Goal: Task Accomplishment & Management: Manage account settings

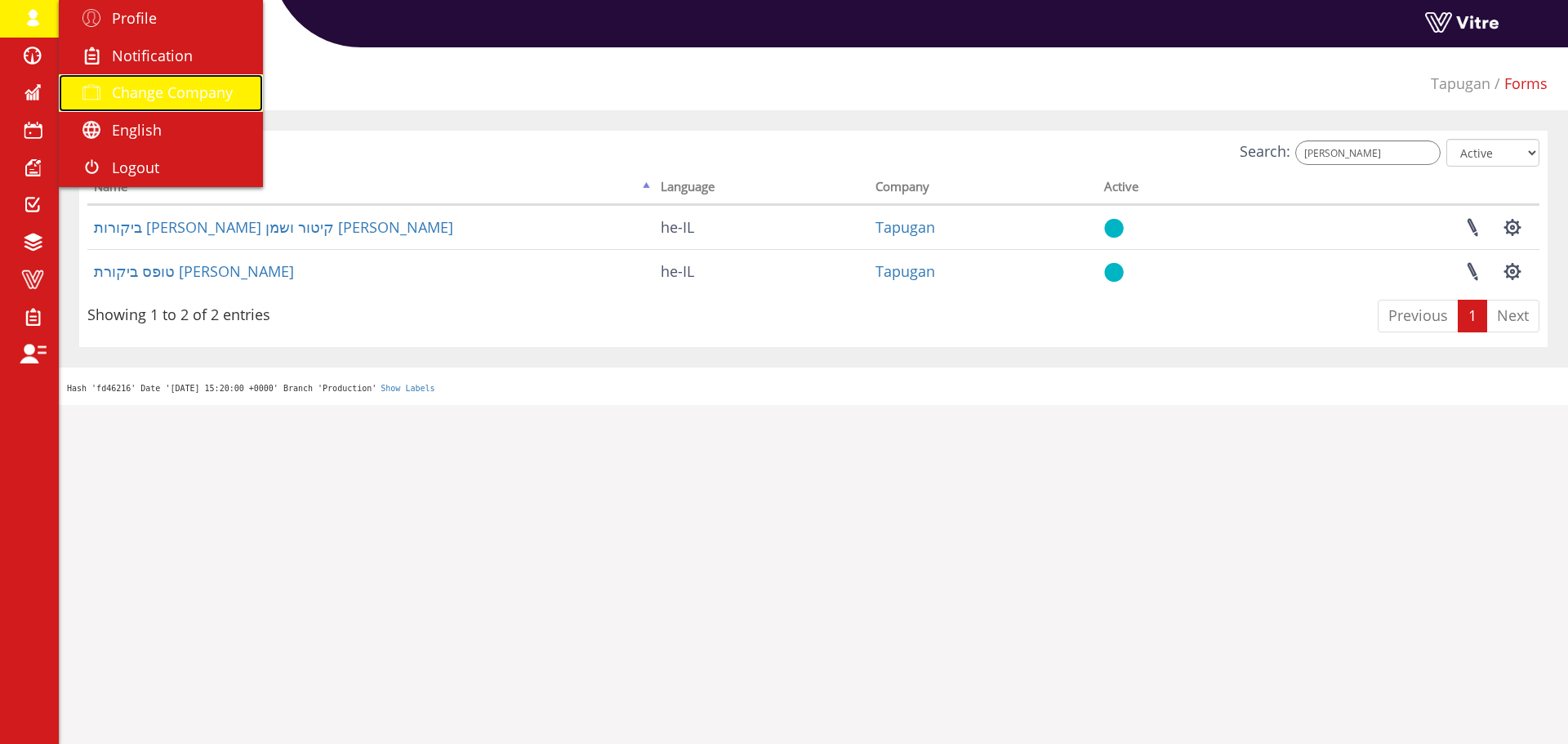
click at [158, 91] on span "Change Company" at bounding box center [173, 92] width 121 height 20
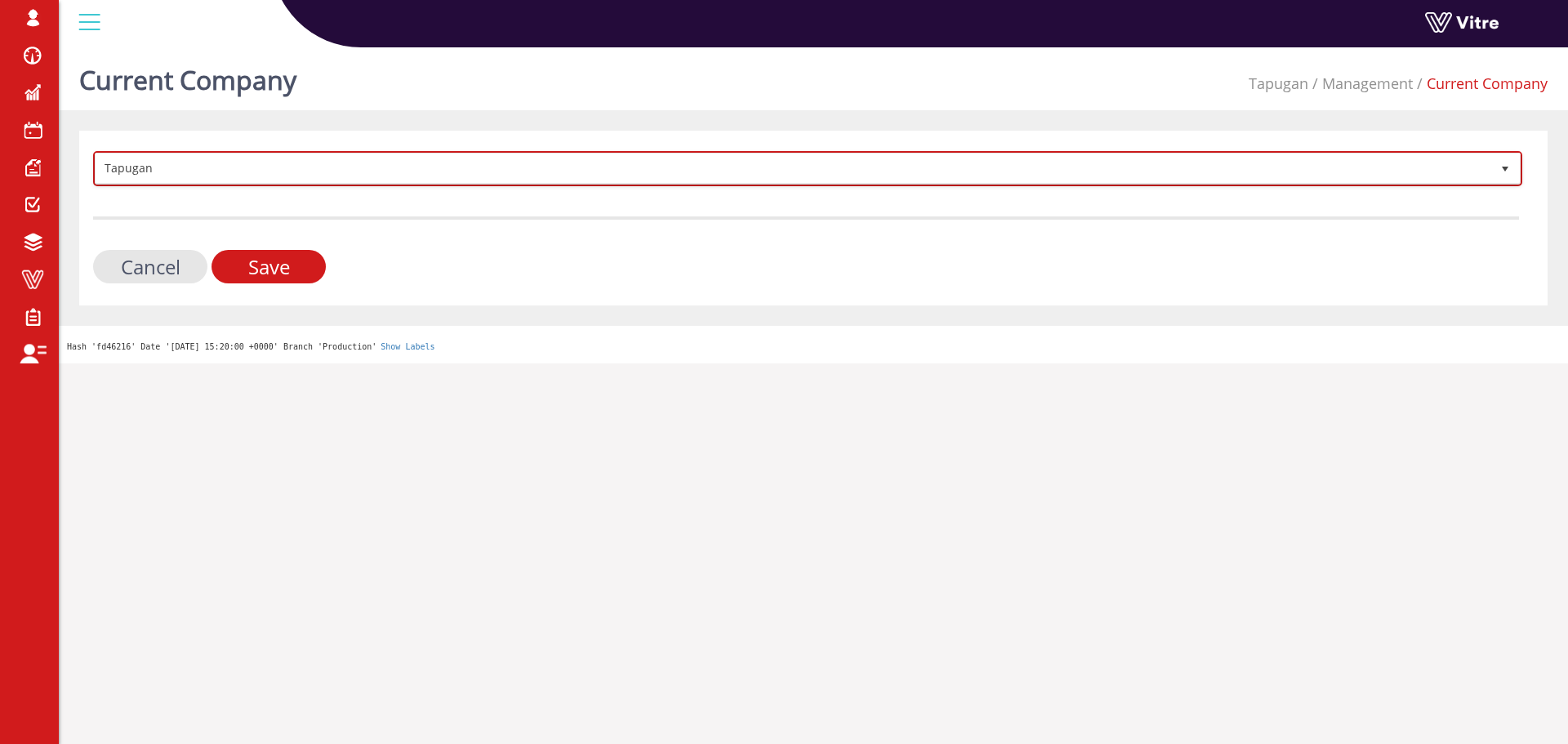
click at [237, 171] on span "Tapugan" at bounding box center [793, 169] width 1395 height 30
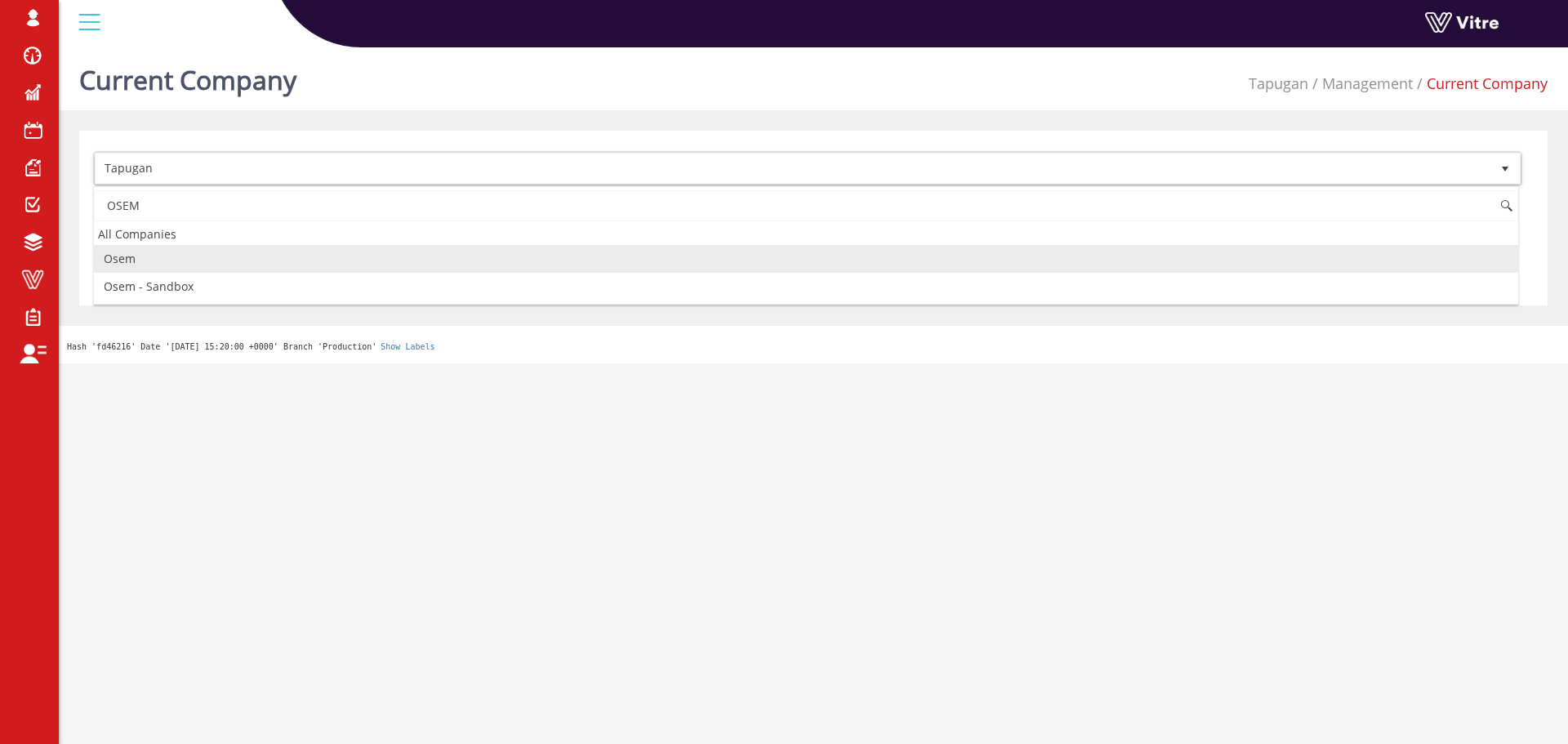
click at [177, 255] on li "Osem" at bounding box center [807, 259] width 1425 height 28
type input "OSEM"
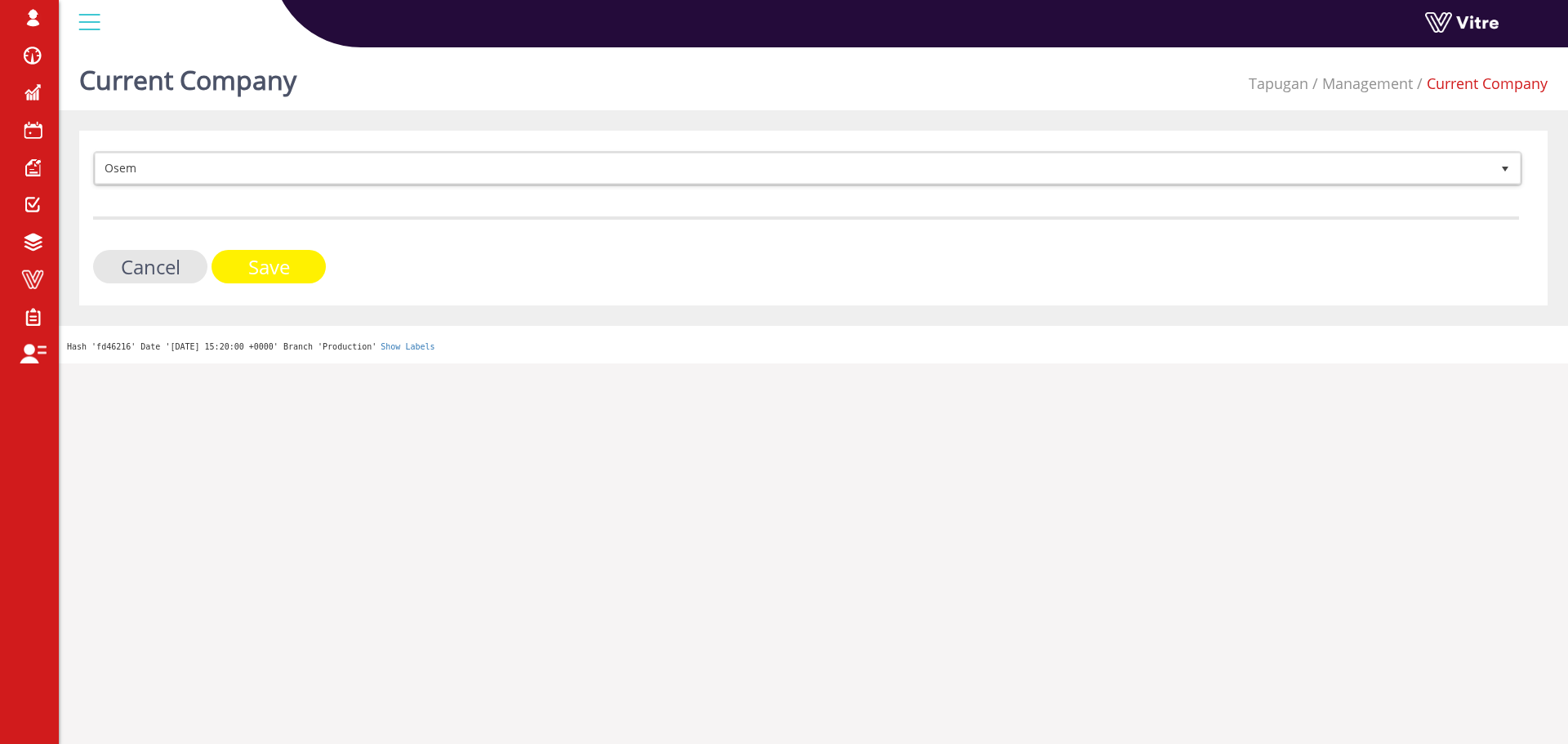
click at [245, 267] on input "Save" at bounding box center [268, 267] width 114 height 34
